Goal: Task Accomplishment & Management: Manage account settings

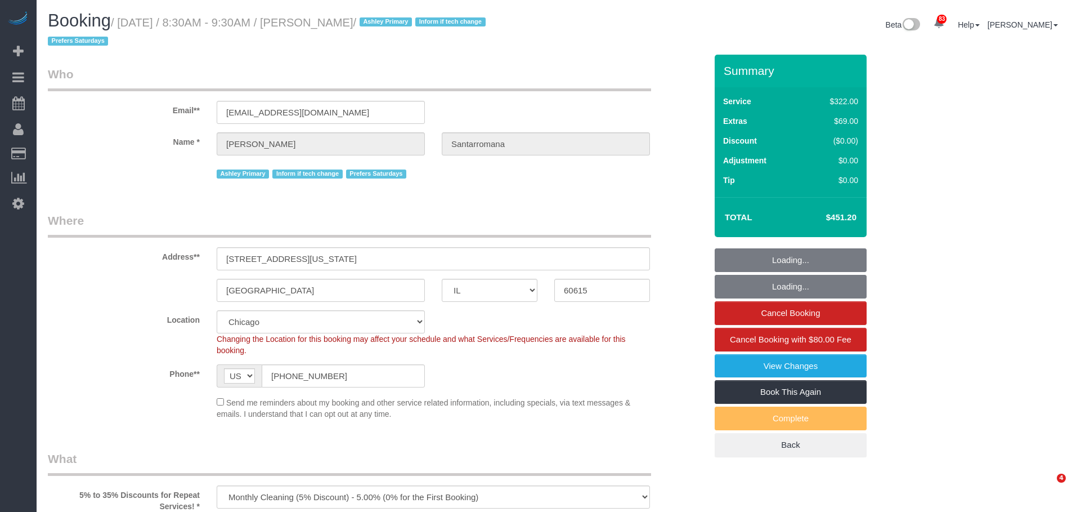
select select "IL"
select select "number:1"
select select "number:66"
select select "number:139"
select select "number:104"
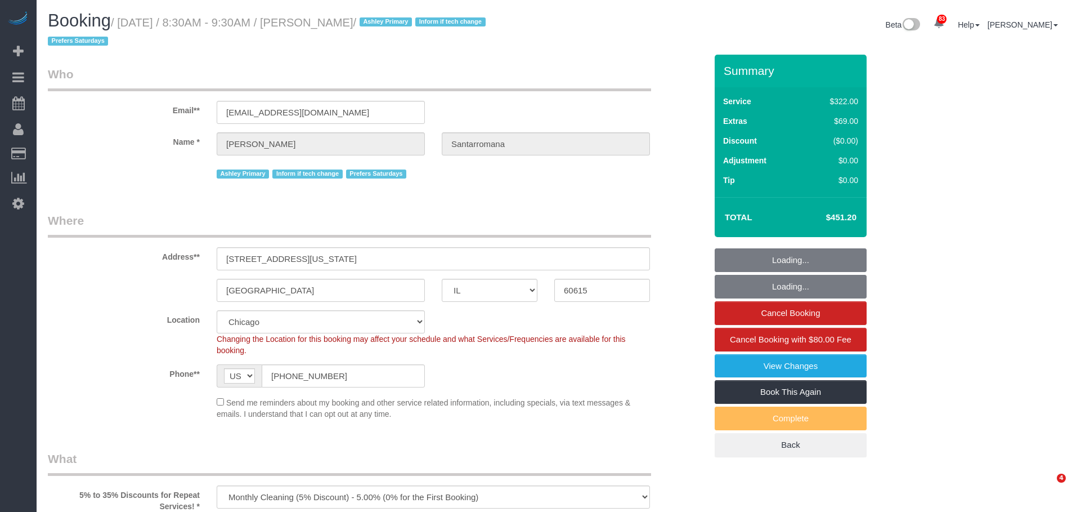
select select "513"
select select "2"
